Goal: Information Seeking & Learning: Learn about a topic

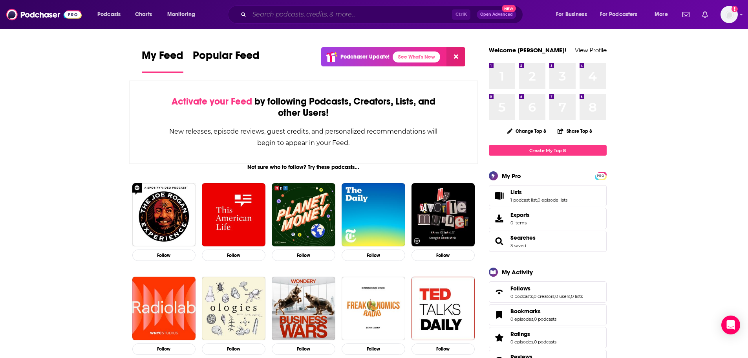
click at [328, 15] on input "Search podcasts, credits, & more..." at bounding box center [350, 14] width 203 height 13
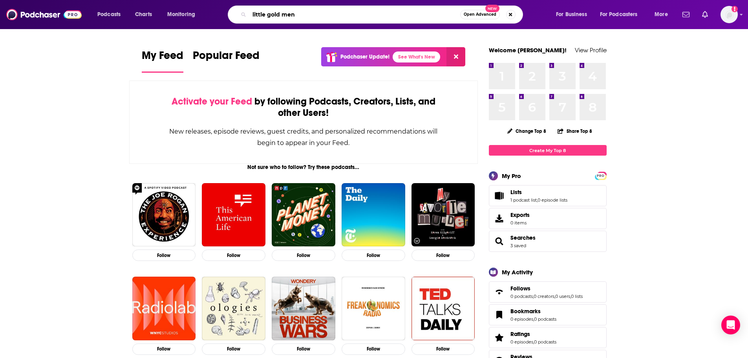
type input "little gold men"
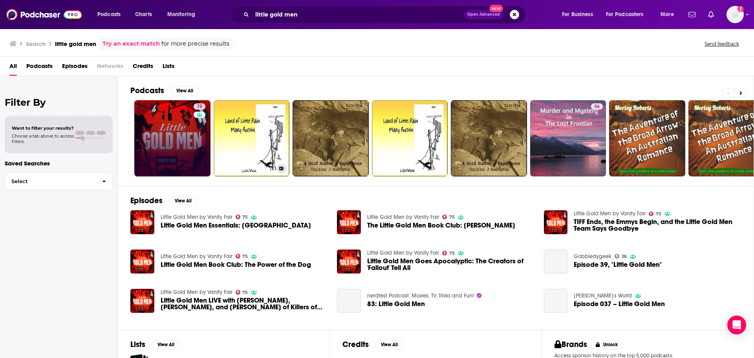
click at [147, 141] on link "75" at bounding box center [172, 138] width 76 height 76
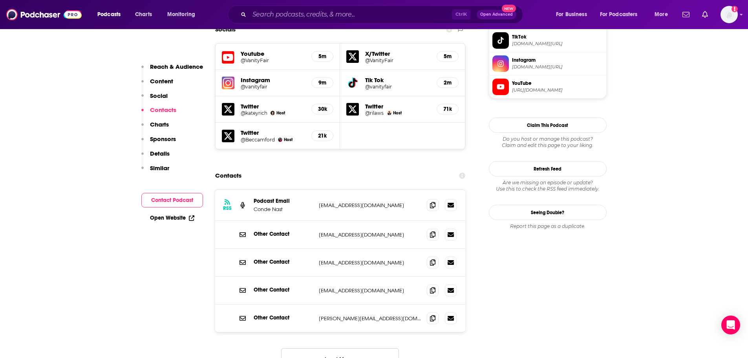
scroll to position [707, 0]
click at [338, 348] on button "Load More..." at bounding box center [340, 358] width 118 height 21
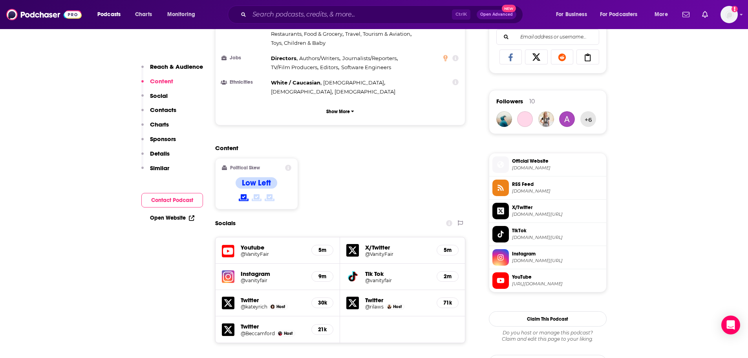
scroll to position [511, 0]
